Goal: Find specific page/section: Find specific page/section

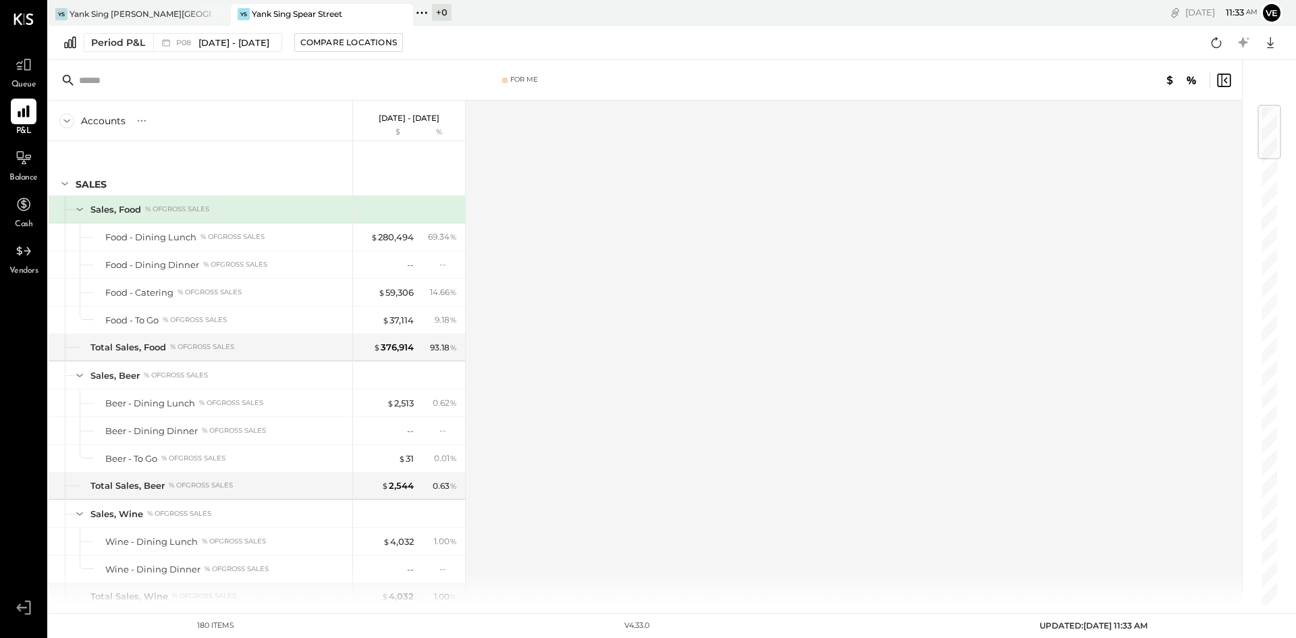
click at [14, 23] on icon at bounding box center [24, 18] width 20 height 11
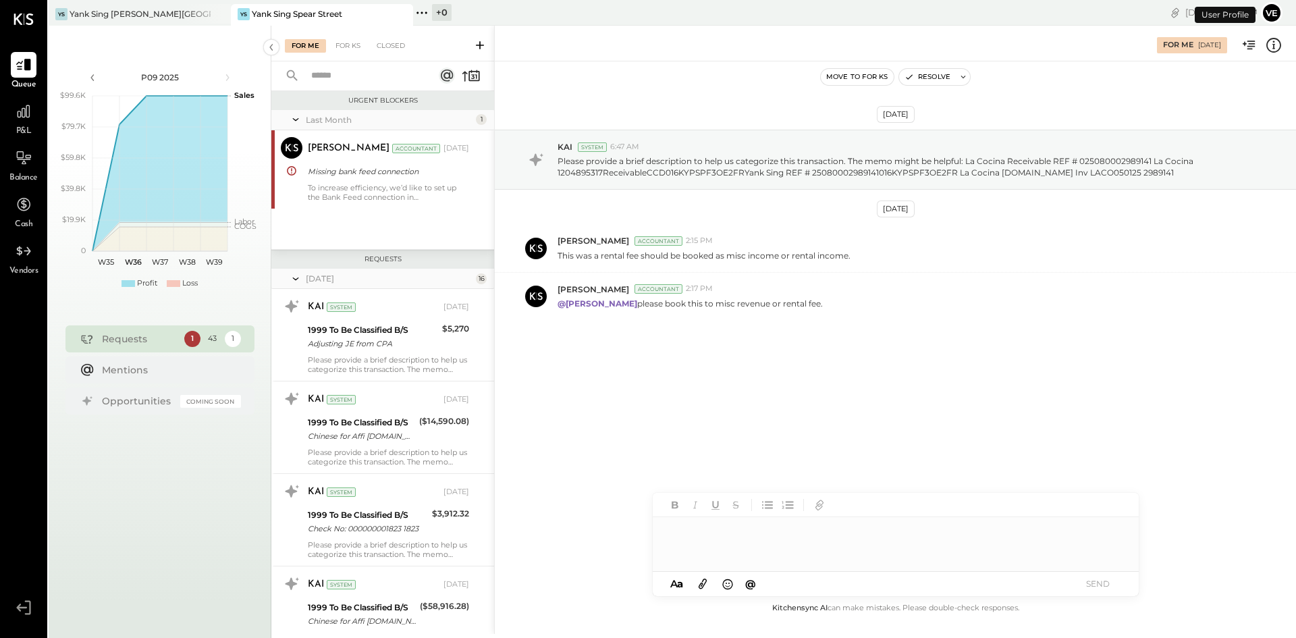
scroll to position [1264, 0]
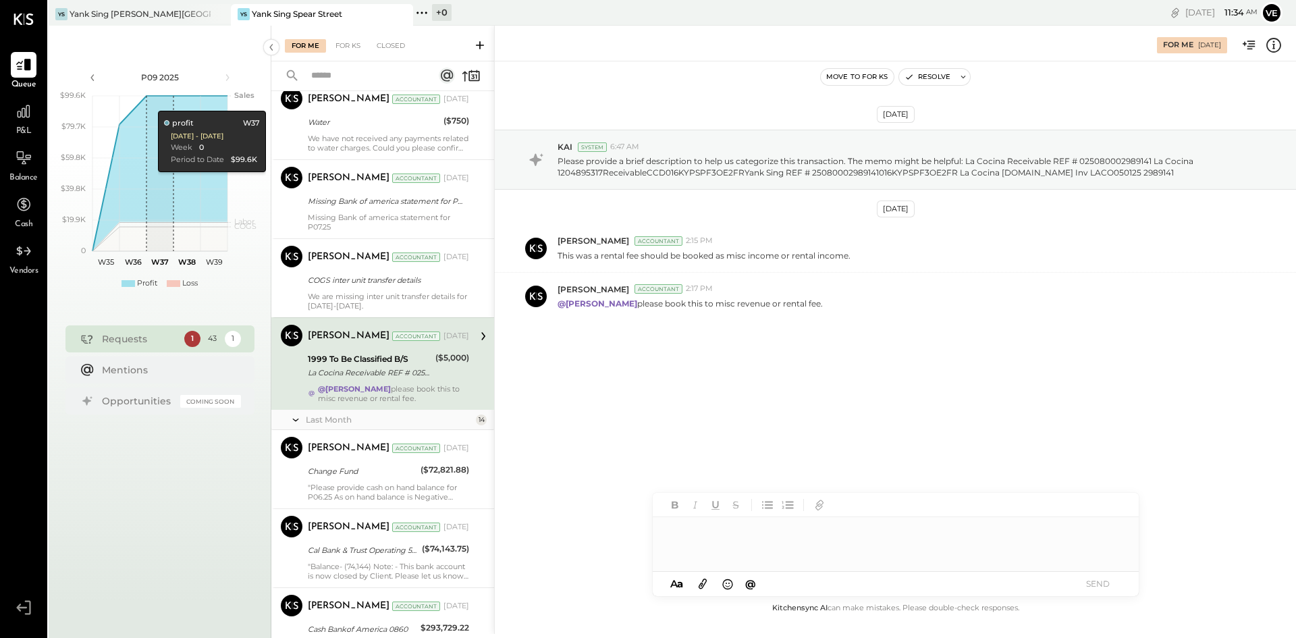
click at [368, 20] on div at bounding box center [389, 14] width 47 height 20
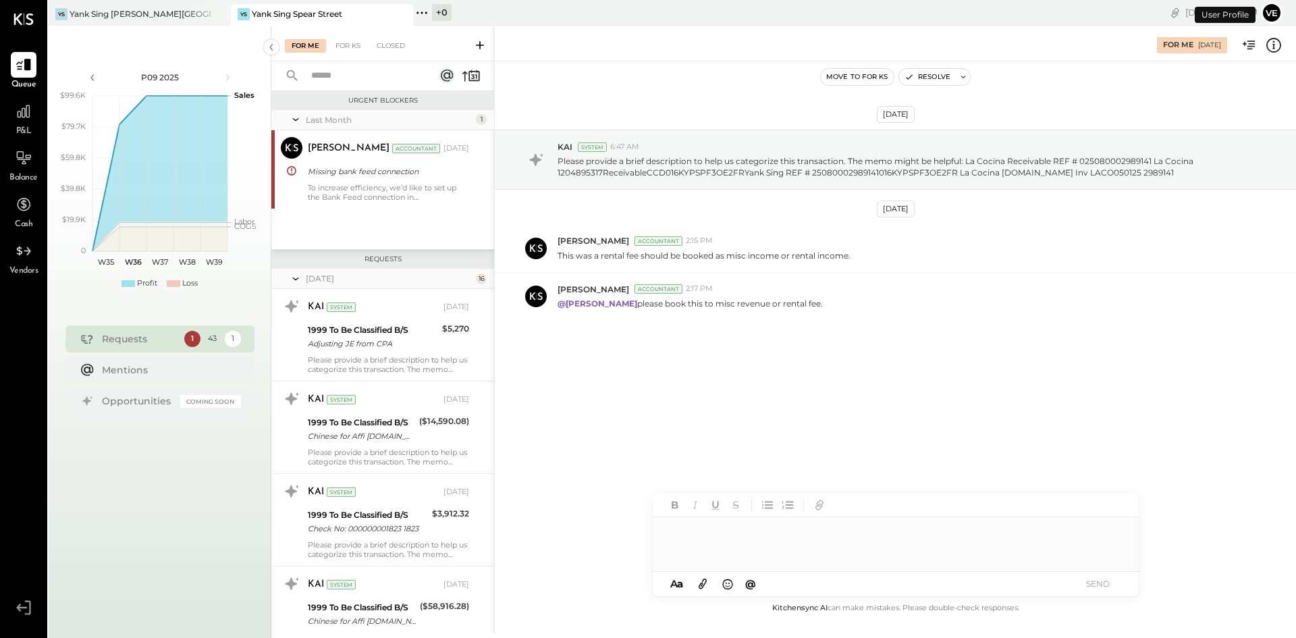
scroll to position [1264, 0]
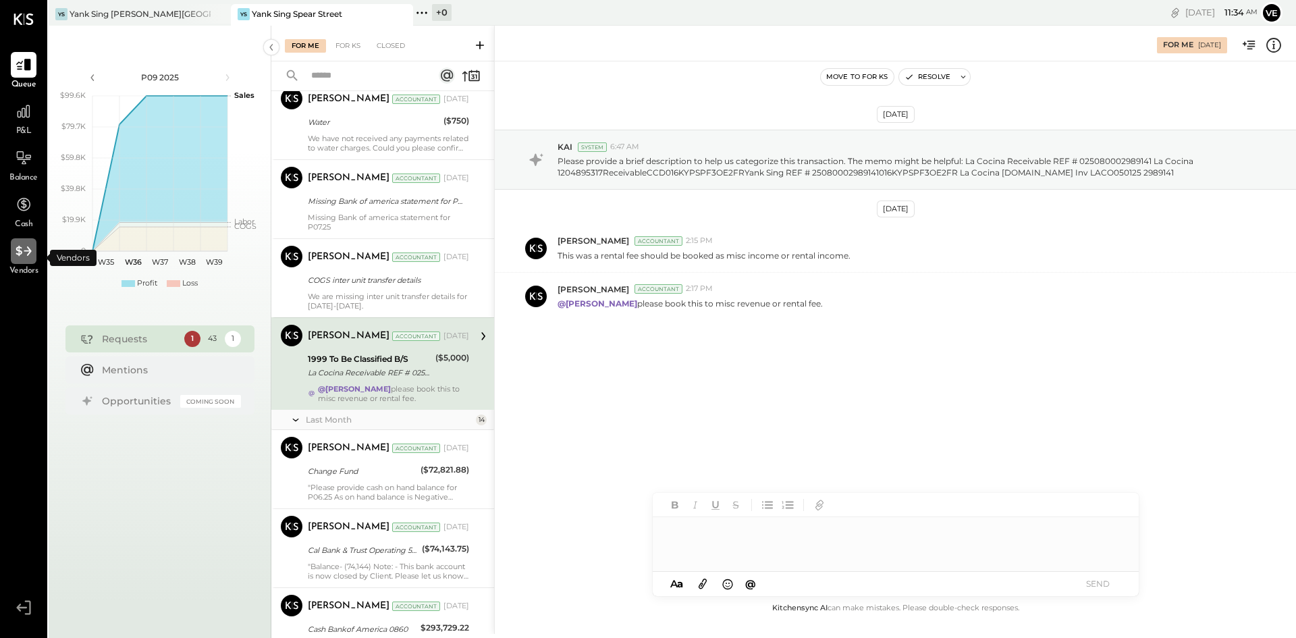
click at [16, 249] on icon at bounding box center [24, 251] width 16 height 10
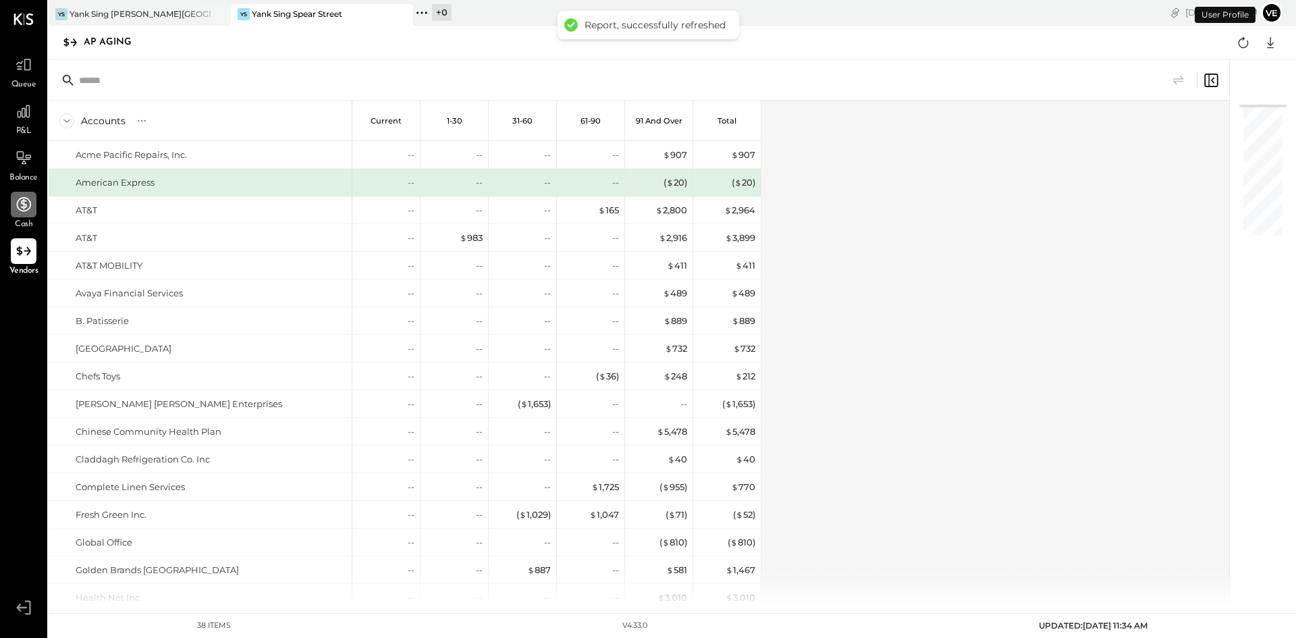
click at [20, 198] on icon at bounding box center [24, 205] width 18 height 18
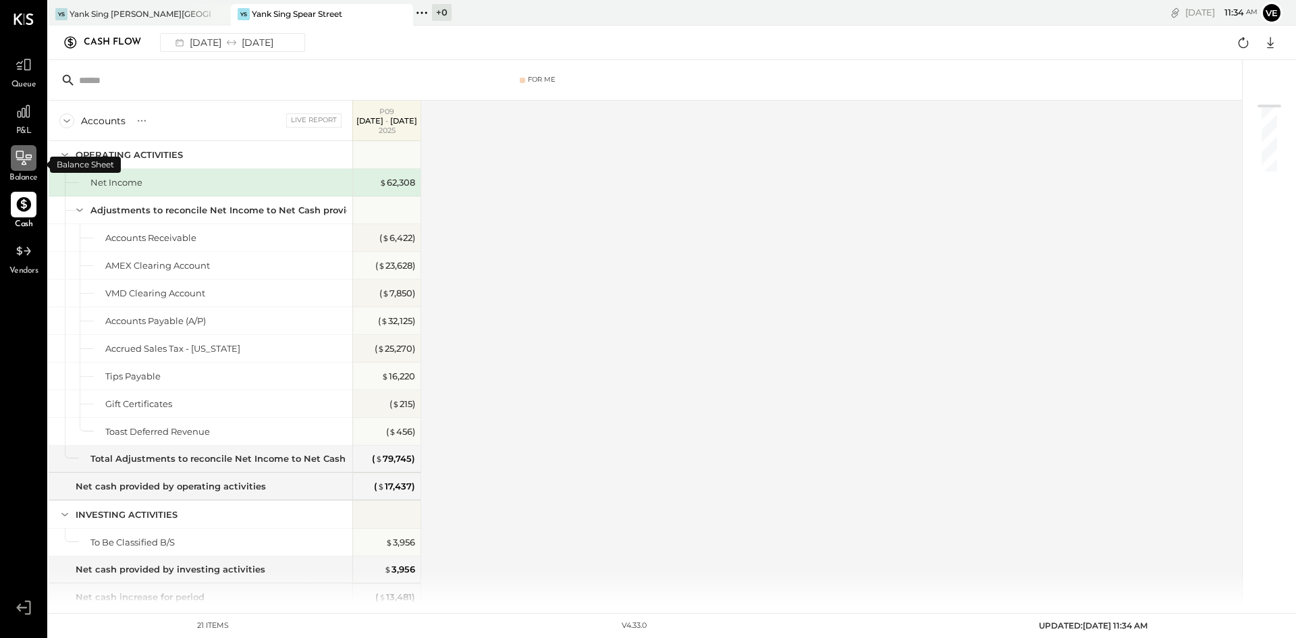
click at [24, 159] on icon at bounding box center [24, 159] width 15 height 1
click at [18, 113] on icon at bounding box center [24, 112] width 18 height 18
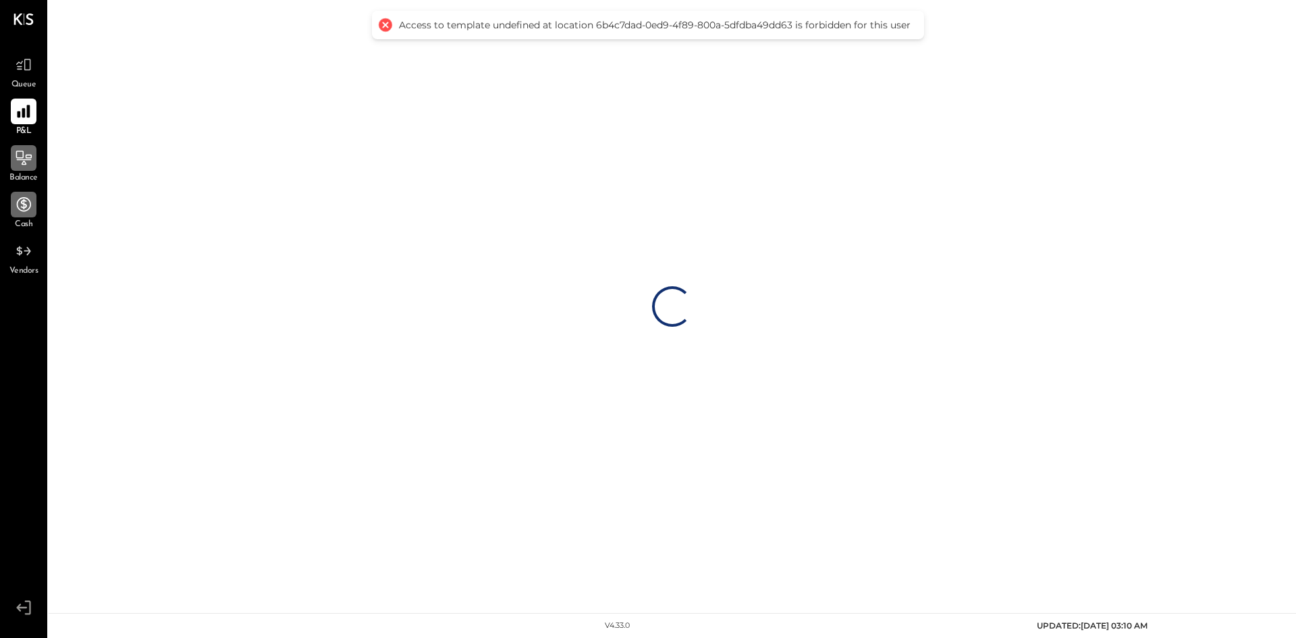
click at [386, 25] on div at bounding box center [385, 25] width 19 height 19
click at [383, 24] on div at bounding box center [385, 25] width 19 height 19
